Goal: Task Accomplishment & Management: Use online tool/utility

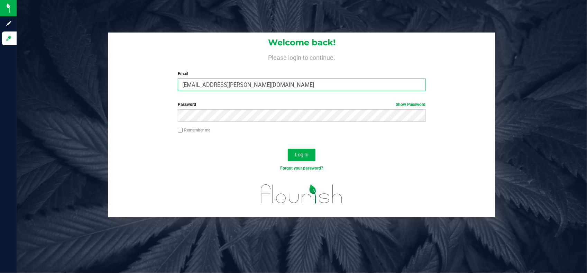
click at [338, 86] on input "kuam.mckay@yahoo.com" at bounding box center [302, 85] width 248 height 12
type input "analisa.santiago@cnduit.com"
click at [308, 155] on span "Log In" at bounding box center [301, 155] width 13 height 6
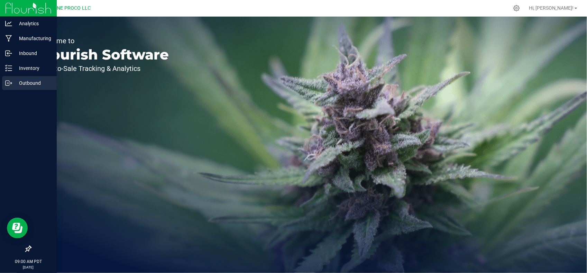
click at [19, 85] on p "Outbound" at bounding box center [33, 83] width 42 height 8
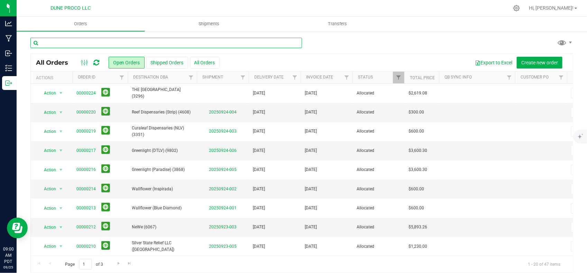
click at [268, 46] on input "text" at bounding box center [165, 43] width 271 height 10
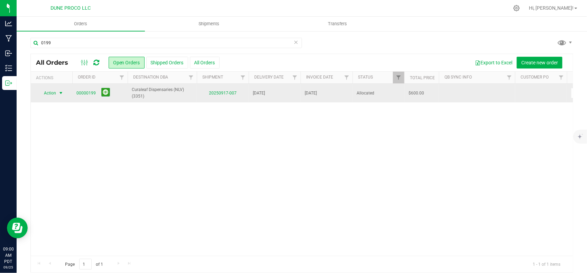
click at [61, 96] on span "select" at bounding box center [61, 93] width 9 height 10
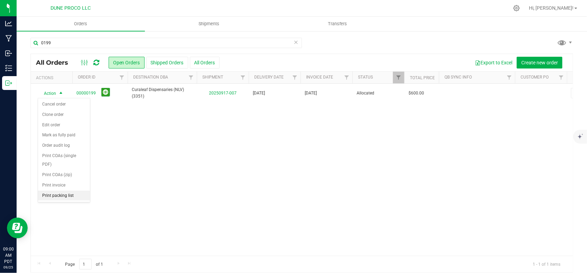
click at [80, 191] on li "Print packing list" at bounding box center [64, 196] width 52 height 10
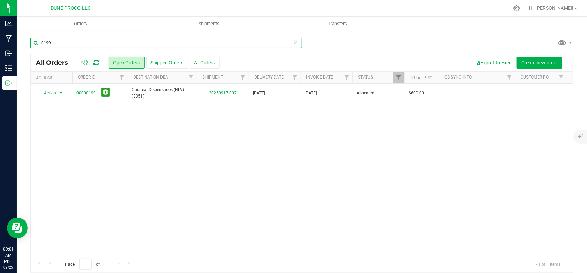
drag, startPoint x: 231, startPoint y: 47, endPoint x: 229, endPoint y: 53, distance: 6.0
click at [231, 47] on input "0199" at bounding box center [165, 43] width 271 height 10
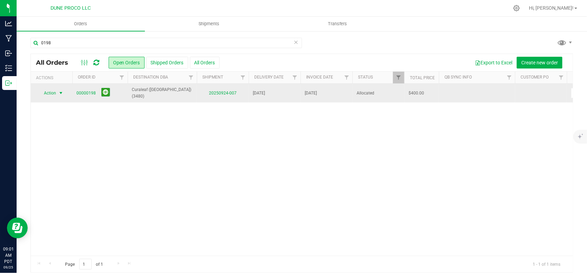
click at [53, 94] on span "Action" at bounding box center [47, 93] width 19 height 10
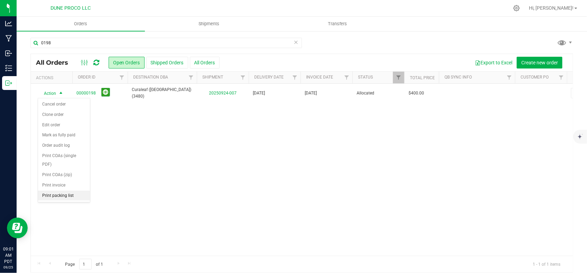
click at [60, 191] on li "Print packing list" at bounding box center [64, 196] width 52 height 10
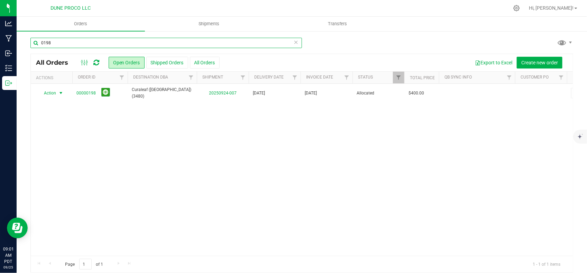
click at [216, 45] on input "0198" at bounding box center [165, 43] width 271 height 10
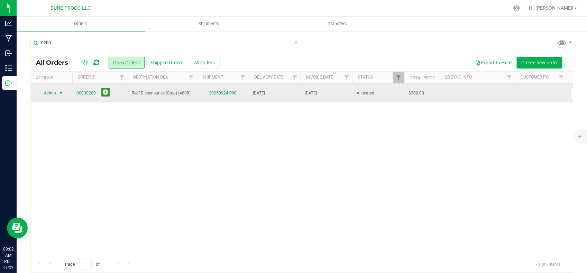
click at [62, 93] on span "select" at bounding box center [61, 93] width 6 height 6
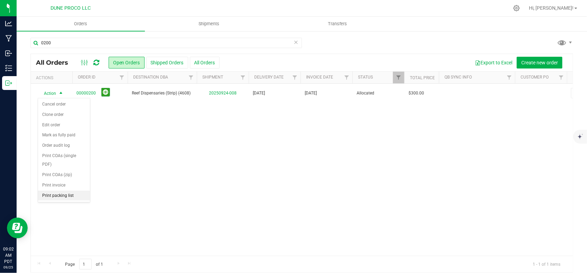
click at [82, 191] on li "Print packing list" at bounding box center [64, 196] width 52 height 10
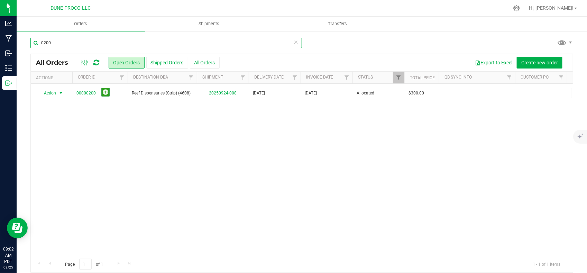
click at [242, 38] on input "0200" at bounding box center [165, 43] width 271 height 10
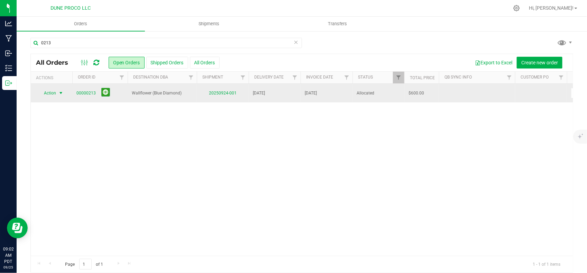
click at [59, 97] on span "select" at bounding box center [61, 93] width 9 height 10
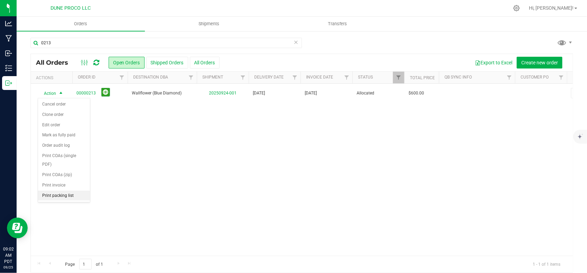
click at [60, 191] on li "Print packing list" at bounding box center [64, 196] width 52 height 10
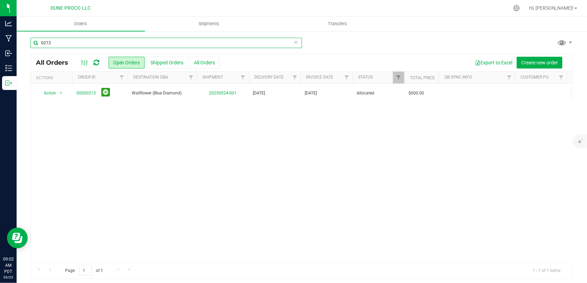
click at [222, 44] on input "0213" at bounding box center [165, 43] width 271 height 10
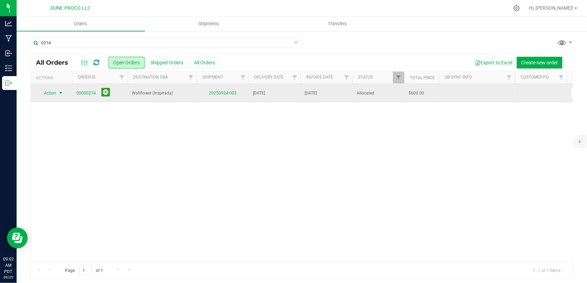
click at [61, 92] on span "select" at bounding box center [61, 93] width 6 height 6
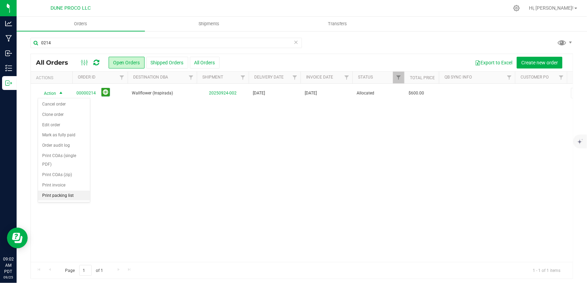
click at [64, 191] on li "Print packing list" at bounding box center [64, 196] width 52 height 10
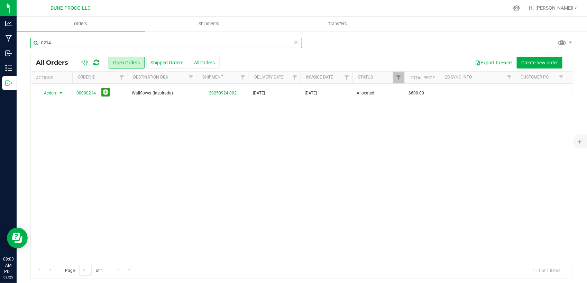
click at [225, 40] on input "0214" at bounding box center [165, 43] width 271 height 10
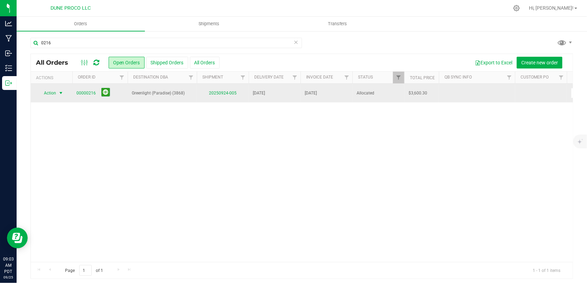
click at [57, 92] on span "select" at bounding box center [61, 93] width 9 height 10
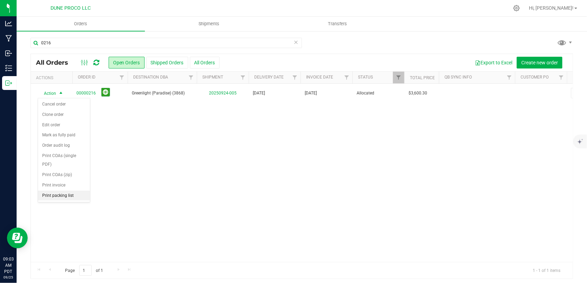
click at [68, 191] on li "Print packing list" at bounding box center [64, 196] width 52 height 10
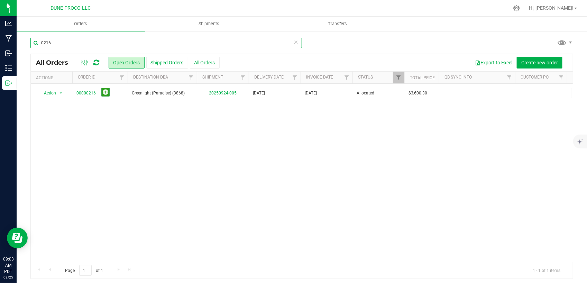
click at [226, 42] on input "0216" at bounding box center [165, 43] width 271 height 10
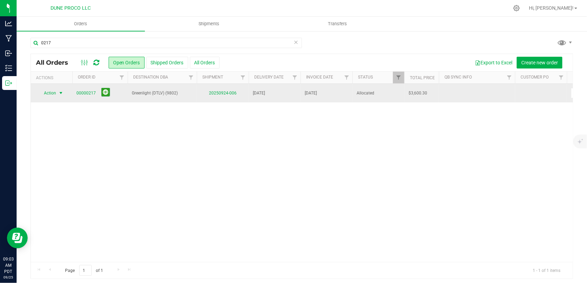
click at [61, 92] on span "select" at bounding box center [61, 93] width 6 height 6
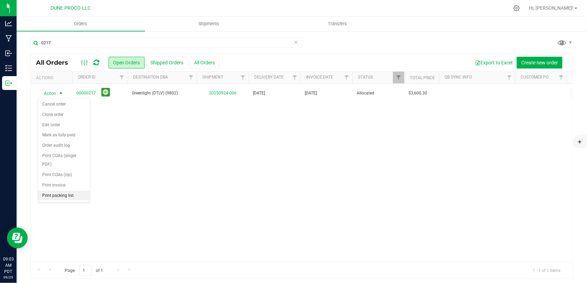
click at [69, 191] on li "Print packing list" at bounding box center [64, 196] width 52 height 10
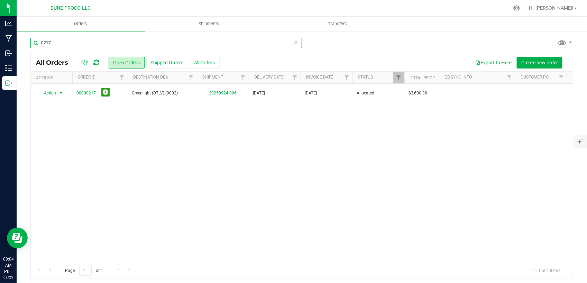
click at [231, 40] on input "0217" at bounding box center [165, 43] width 271 height 10
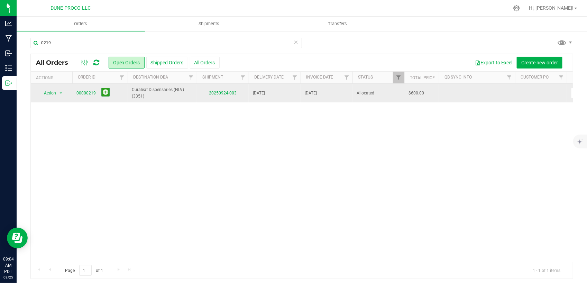
drag, startPoint x: 58, startPoint y: 101, endPoint x: 66, endPoint y: 101, distance: 8.3
click at [58, 96] on td "Action Action Cancel order Clone order Edit order Mark as fully paid Order audi…" at bounding box center [52, 93] width 42 height 19
click at [48, 99] on td "Action Action Cancel order Clone order Edit order Mark as fully paid Order audi…" at bounding box center [52, 93] width 42 height 19
click at [56, 94] on span "Action" at bounding box center [47, 93] width 19 height 10
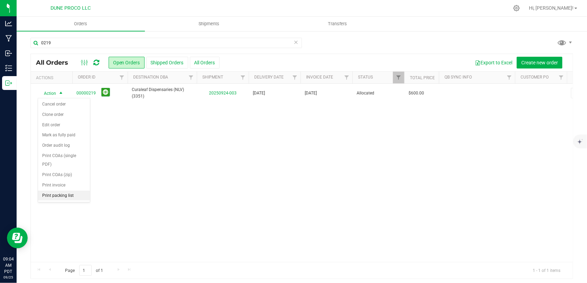
click at [59, 191] on li "Print packing list" at bounding box center [64, 196] width 52 height 10
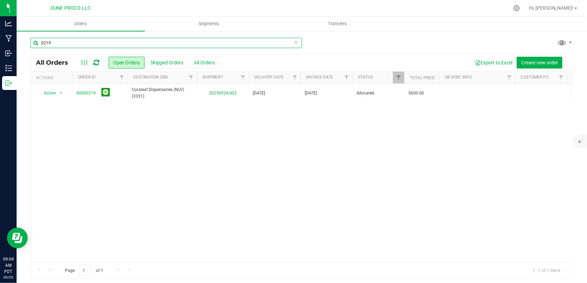
click at [213, 44] on input "0219" at bounding box center [165, 43] width 271 height 10
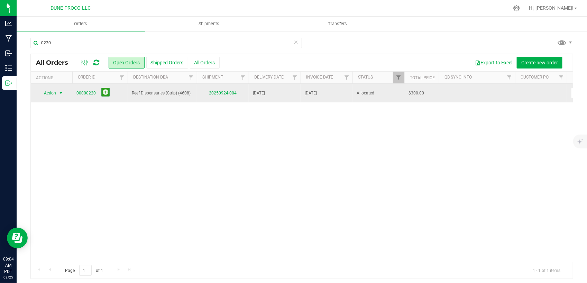
click at [58, 92] on span "select" at bounding box center [61, 93] width 6 height 6
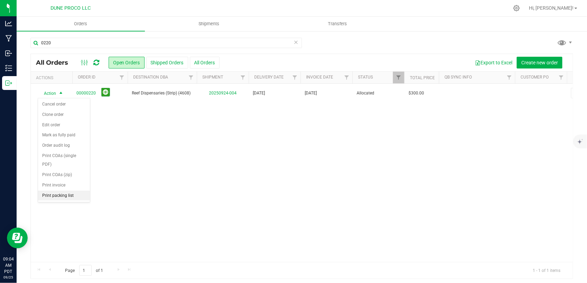
click at [67, 191] on li "Print packing list" at bounding box center [64, 196] width 52 height 10
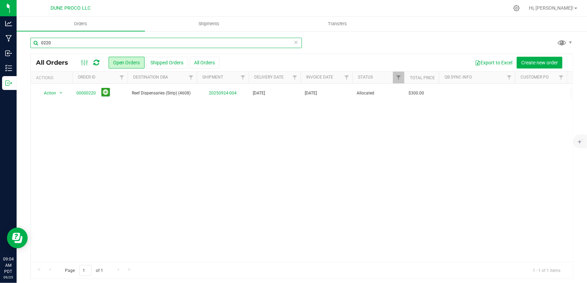
click at [217, 43] on input "0220" at bounding box center [165, 43] width 271 height 10
type input "0224"
click at [60, 96] on span "select" at bounding box center [61, 93] width 9 height 10
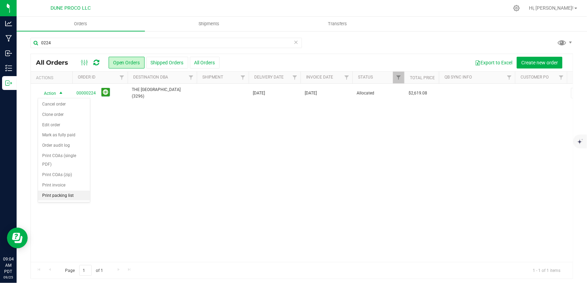
click at [72, 191] on li "Print packing list" at bounding box center [64, 196] width 52 height 10
